Goal: Task Accomplishment & Management: Use online tool/utility

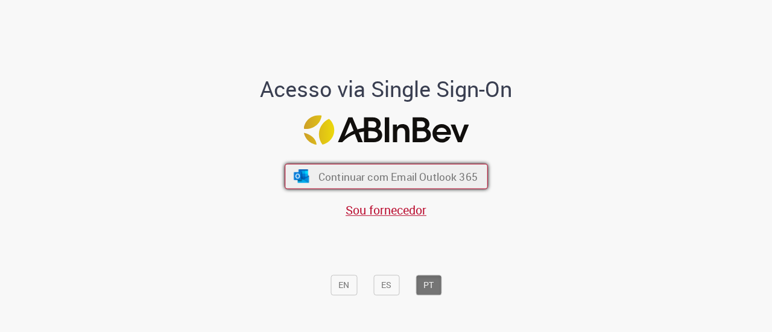
click at [424, 186] on button "Continuar com Email Outlook 365" at bounding box center [386, 176] width 203 height 25
click at [450, 180] on span "Continuar com Email Outlook 365" at bounding box center [397, 176] width 159 height 14
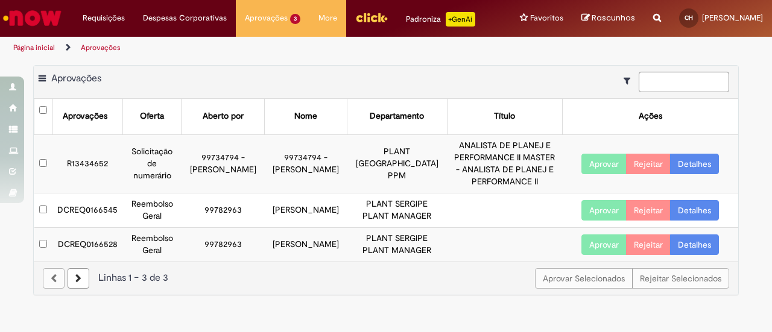
click at [597, 217] on button "Aprovar" at bounding box center [603, 210] width 45 height 20
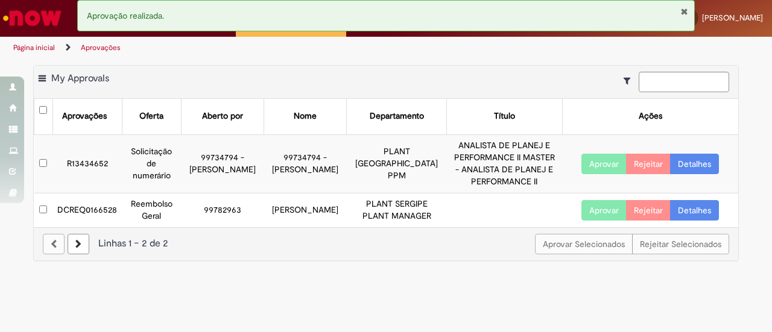
click at [597, 216] on button "Aprovar" at bounding box center [603, 210] width 45 height 20
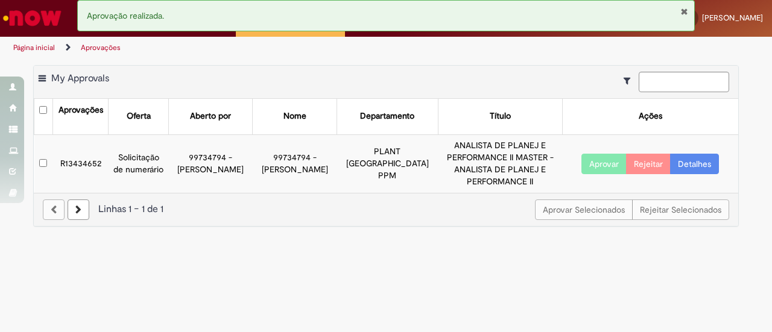
click at [458, 216] on div "Linhas 1 − 1 de 1" at bounding box center [386, 210] width 686 height 14
